Goal: Information Seeking & Learning: Check status

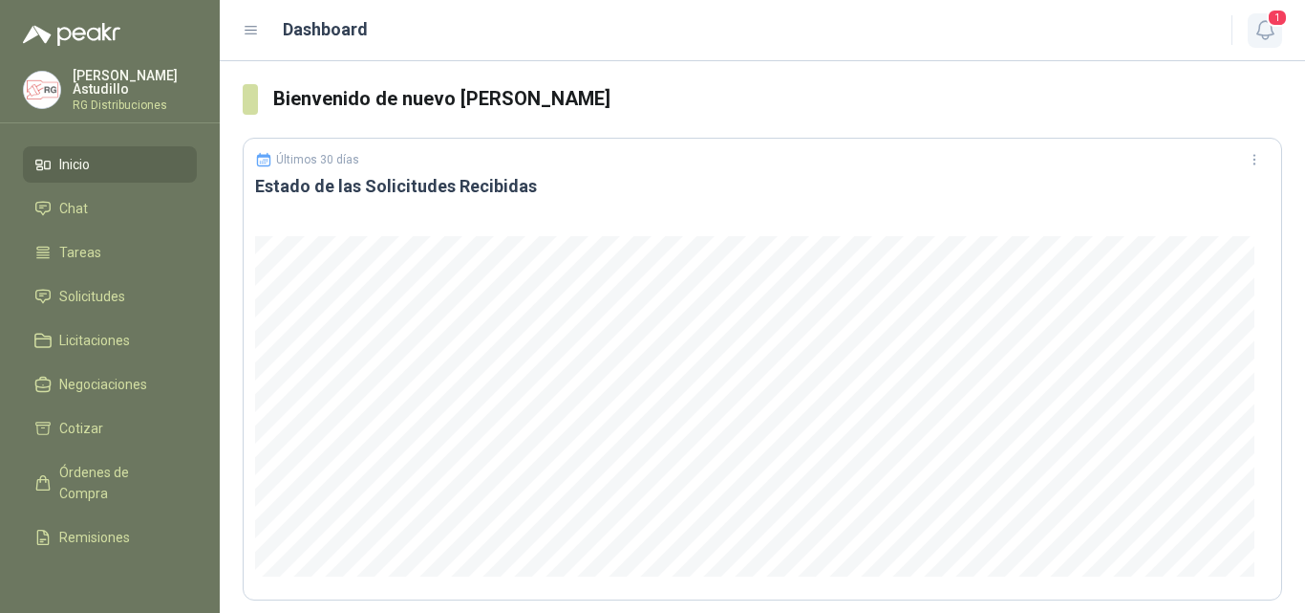
click at [1271, 25] on span "1" at bounding box center [1277, 18] width 21 height 18
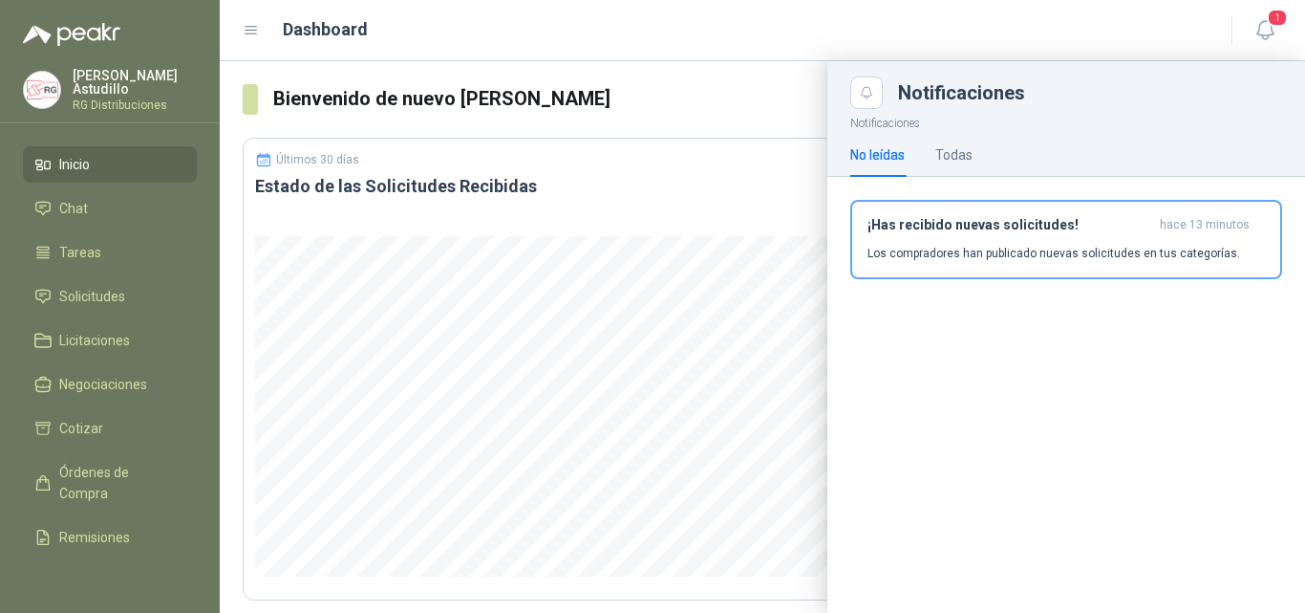
click at [1039, 254] on p "Los compradores han publicado nuevas solicitudes en tus categorías." at bounding box center [1054, 253] width 373 height 17
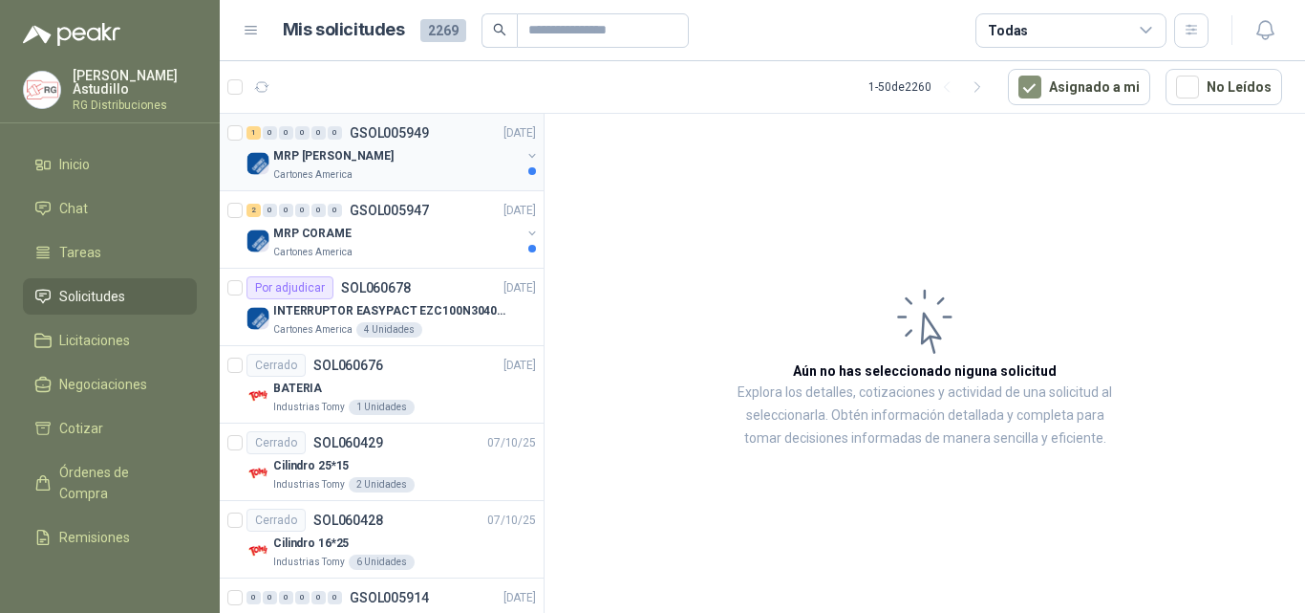
click at [403, 158] on div "MRP [PERSON_NAME]" at bounding box center [397, 155] width 248 height 23
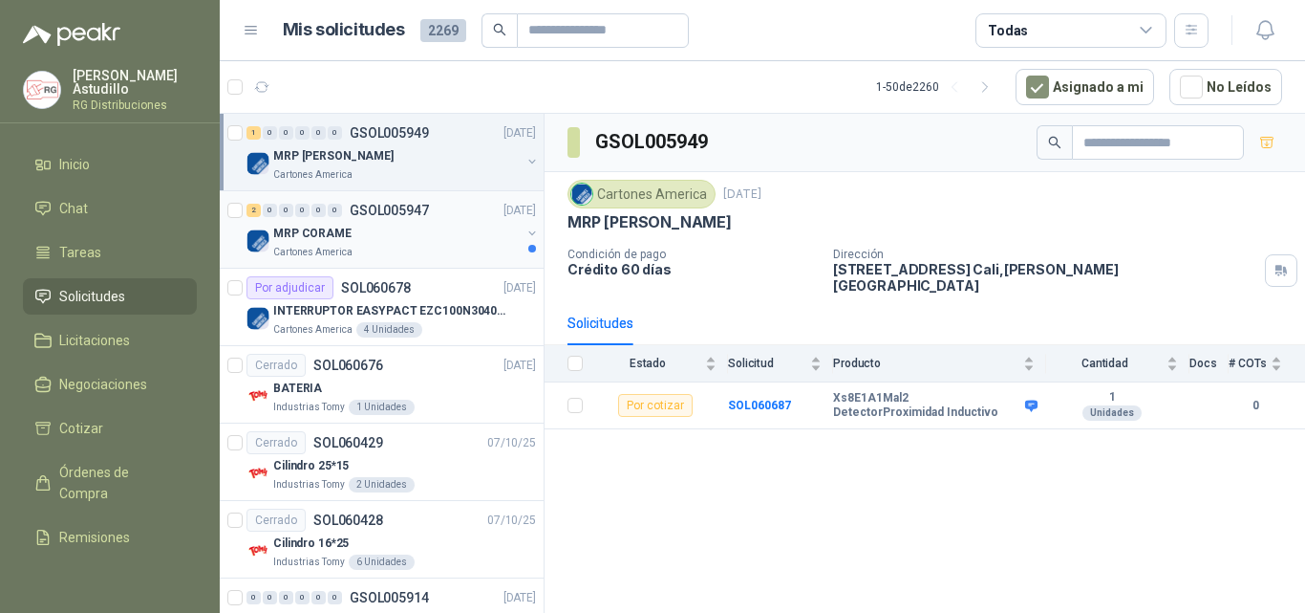
click at [409, 220] on div "2 0 0 0 0 0 GSOL005947 [DATE]" at bounding box center [393, 210] width 293 height 23
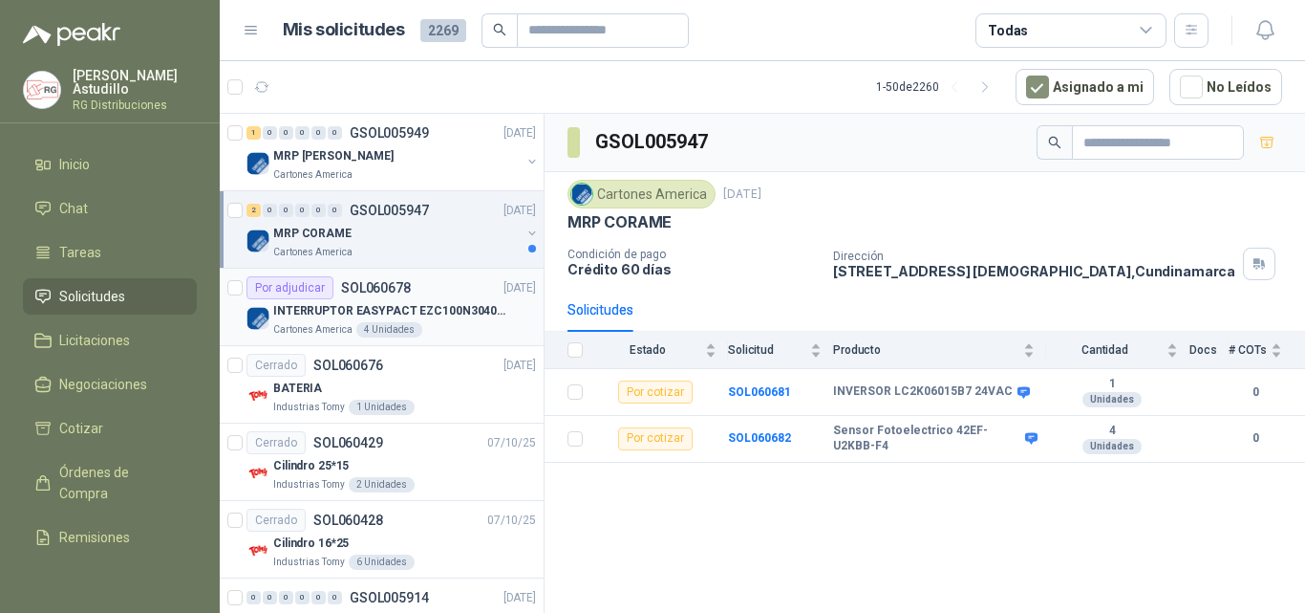
click at [450, 299] on div "INTERRUPTOR EASYPACT EZC100N3040C 40AMP 25K [PERSON_NAME]" at bounding box center [404, 310] width 263 height 23
click at [434, 235] on div "MRP CORAME" at bounding box center [397, 233] width 248 height 23
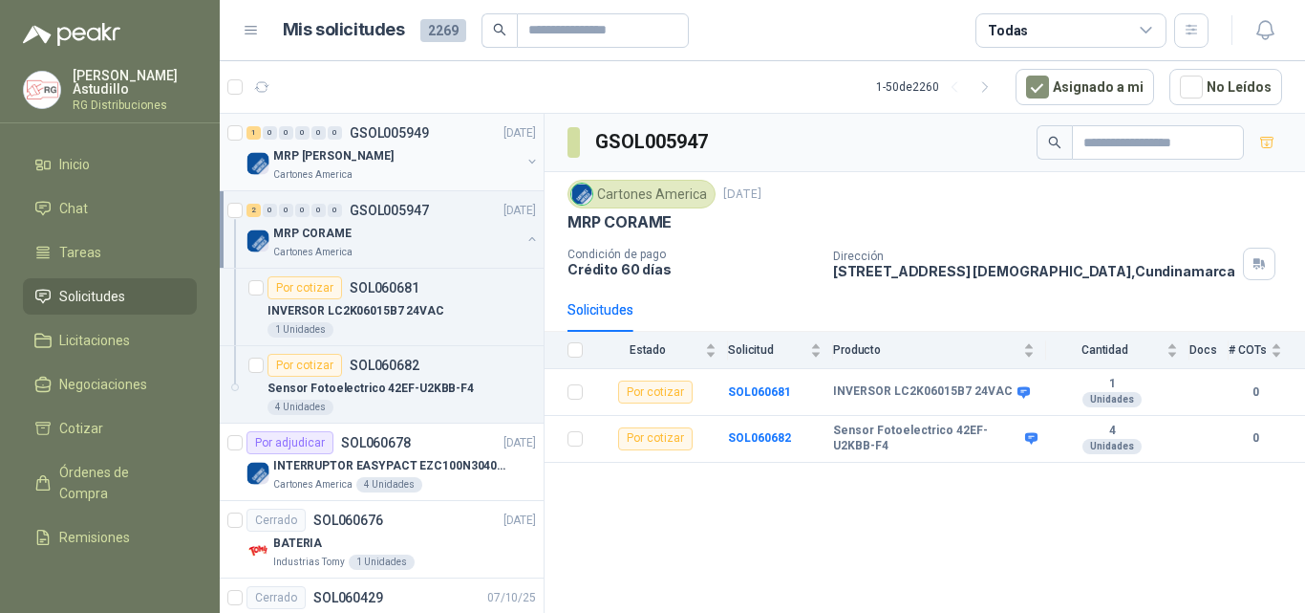
click at [423, 163] on div "MRP [PERSON_NAME]" at bounding box center [397, 155] width 248 height 23
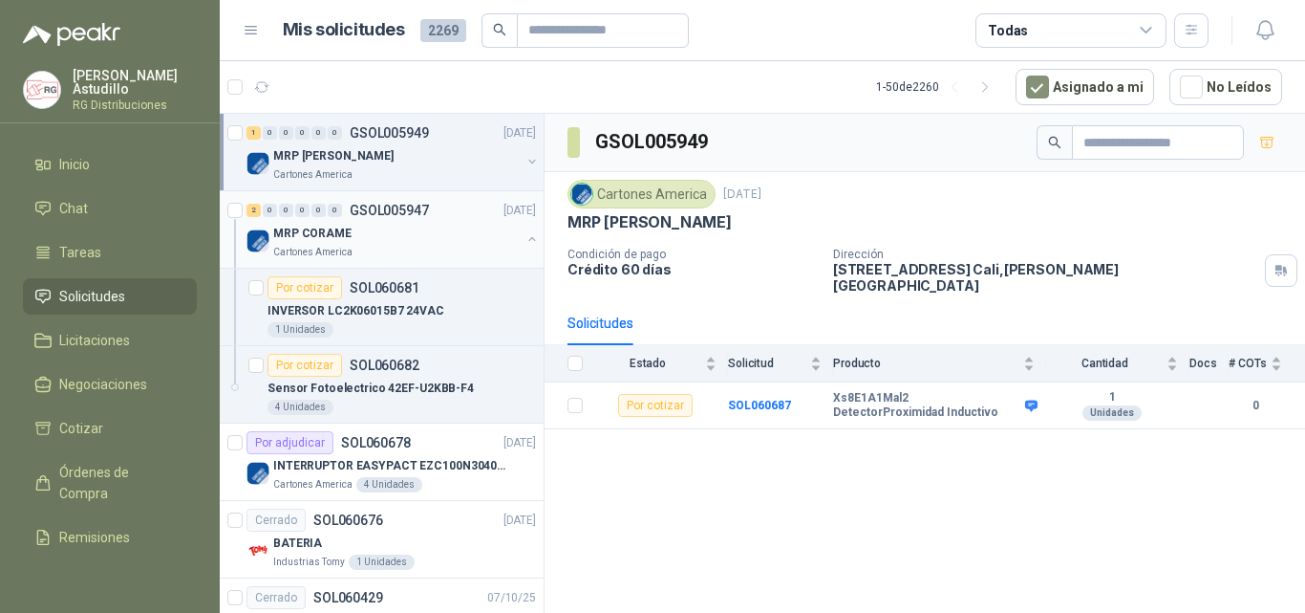
click at [419, 218] on div "2 0 0 0 0 0 GSOL005947 [DATE]" at bounding box center [393, 210] width 293 height 23
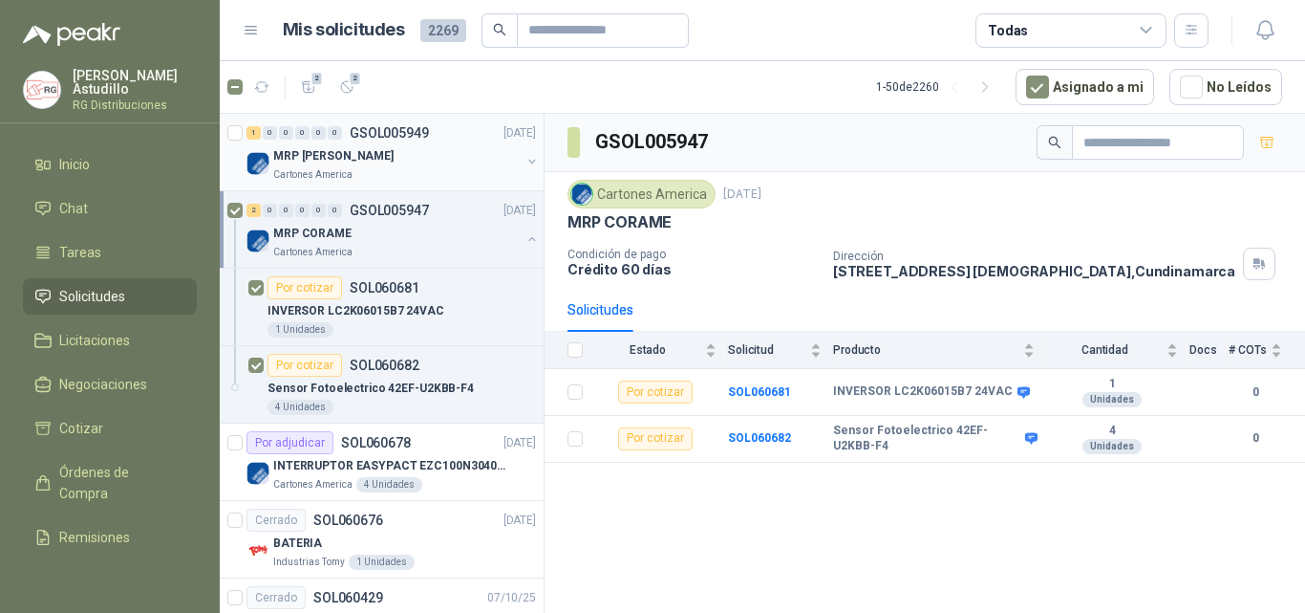
click at [363, 168] on div "Cartones America" at bounding box center [397, 174] width 248 height 15
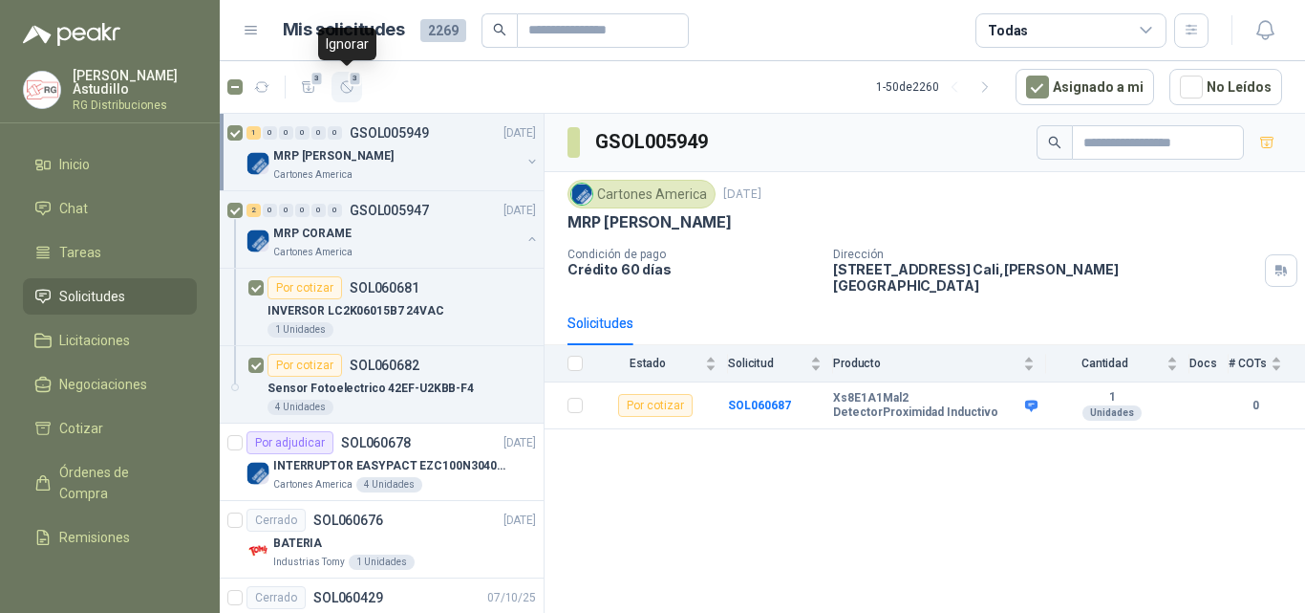
click at [347, 88] on icon "button" at bounding box center [347, 87] width 16 height 16
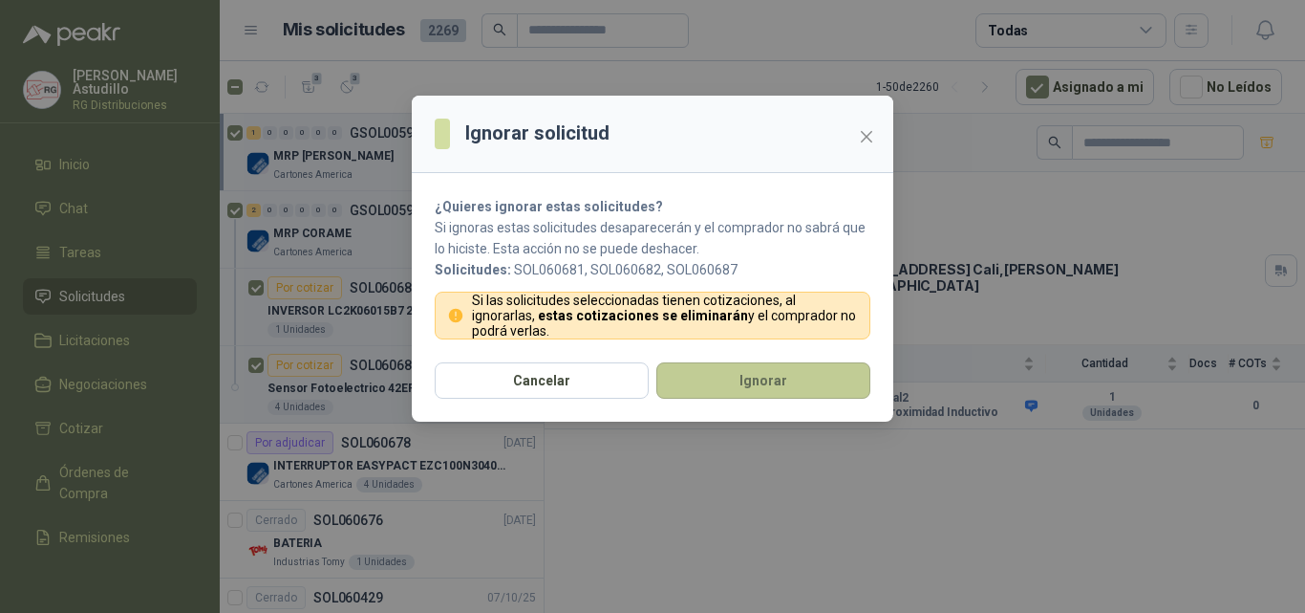
click at [724, 373] on button "Ignorar" at bounding box center [764, 380] width 214 height 36
